Goal: Navigation & Orientation: Go to known website

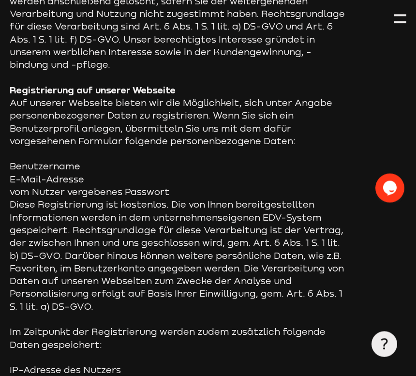
scroll to position [1018, 0]
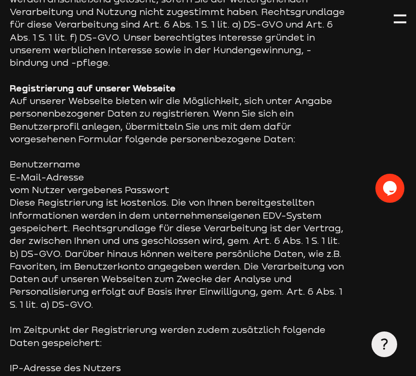
click at [397, 16] on div at bounding box center [400, 19] width 13 height 13
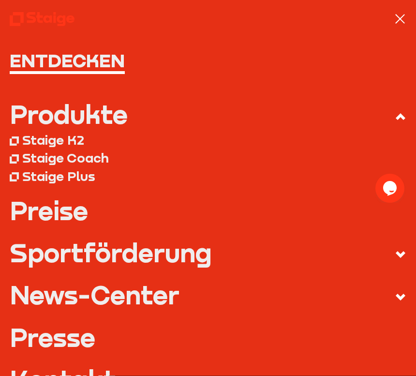
scroll to position [0, 0]
click at [399, 16] on div at bounding box center [400, 19] width 13 height 13
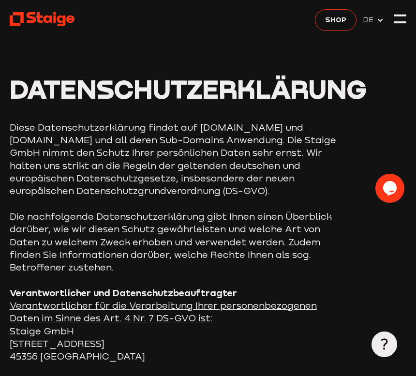
click at [375, 19] on span "DE" at bounding box center [370, 19] width 14 height 11
click at [376, 22] on span "DE" at bounding box center [370, 19] width 14 height 11
click at [401, 20] on div at bounding box center [400, 19] width 13 height 13
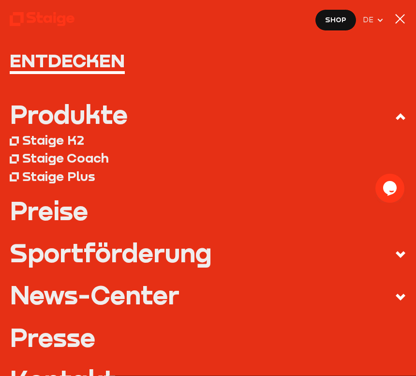
click at [401, 13] on div at bounding box center [400, 19] width 13 height 13
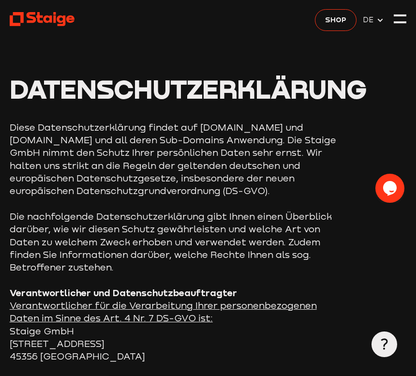
click at [333, 21] on span "Shop" at bounding box center [335, 19] width 21 height 11
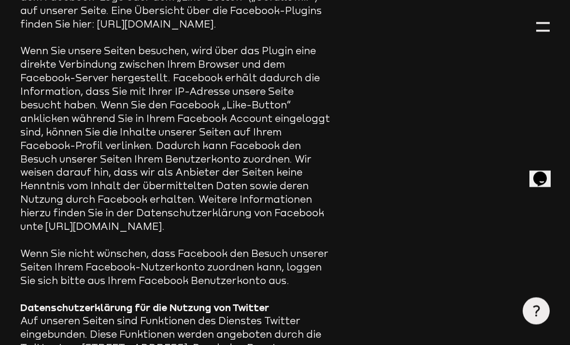
scroll to position [6959, 0]
